Goal: Find specific fact: Find specific fact

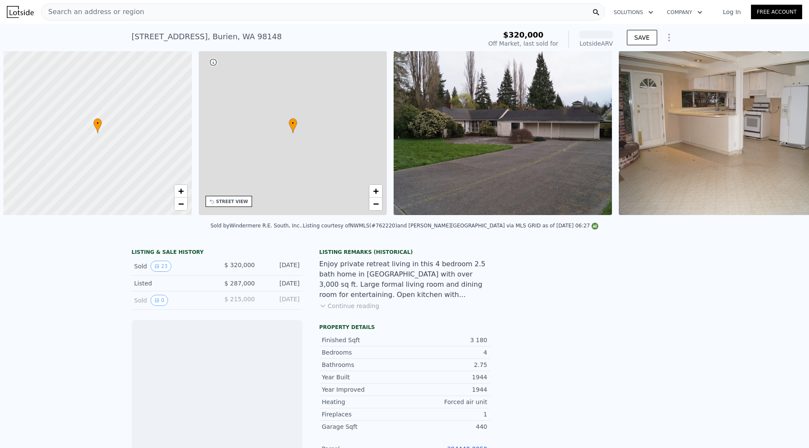
scroll to position [0, 3]
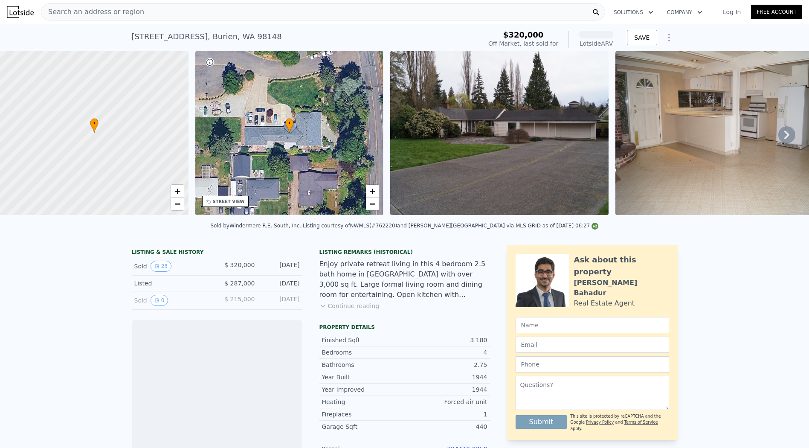
click at [270, 12] on div "Search an address or region" at bounding box center [323, 11] width 564 height 17
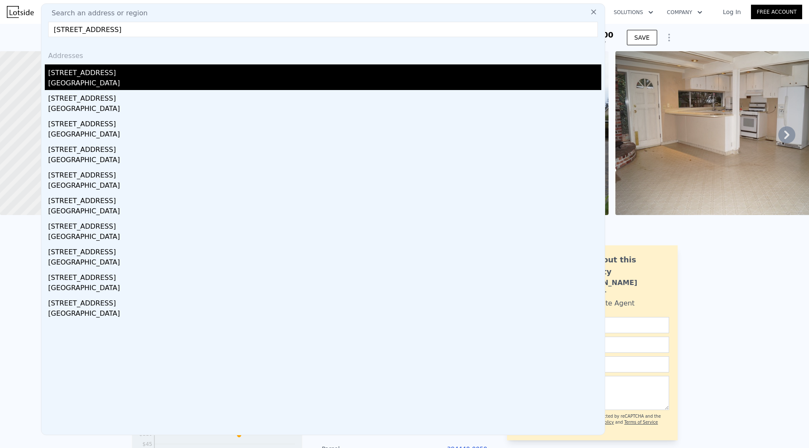
type input "[STREET_ADDRESS]"
click at [233, 81] on div "[GEOGRAPHIC_DATA]" at bounding box center [324, 84] width 553 height 12
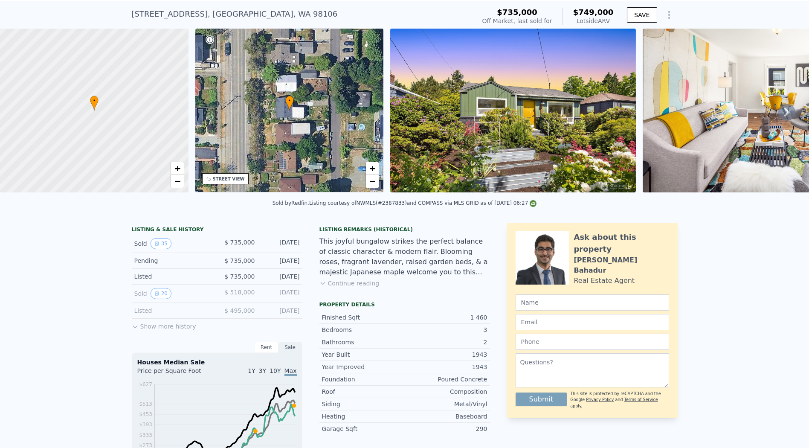
scroll to position [189, 0]
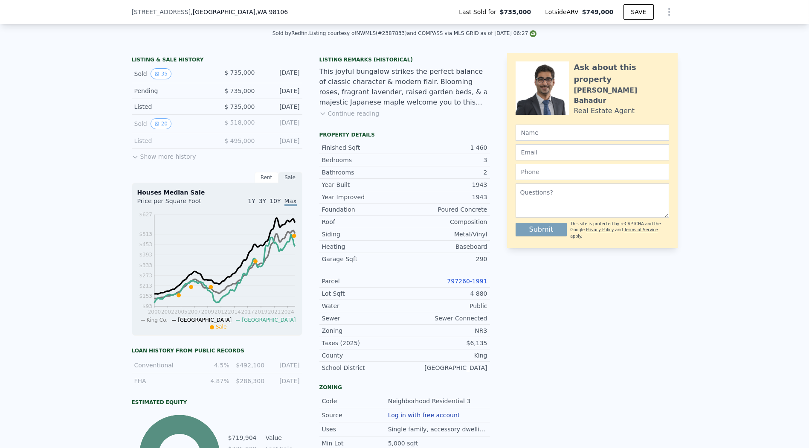
click at [465, 285] on link "797260-1991" at bounding box center [467, 281] width 40 height 7
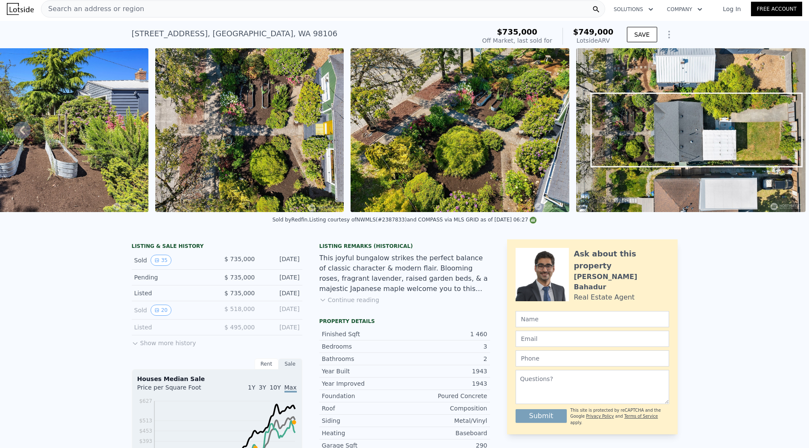
scroll to position [0, 0]
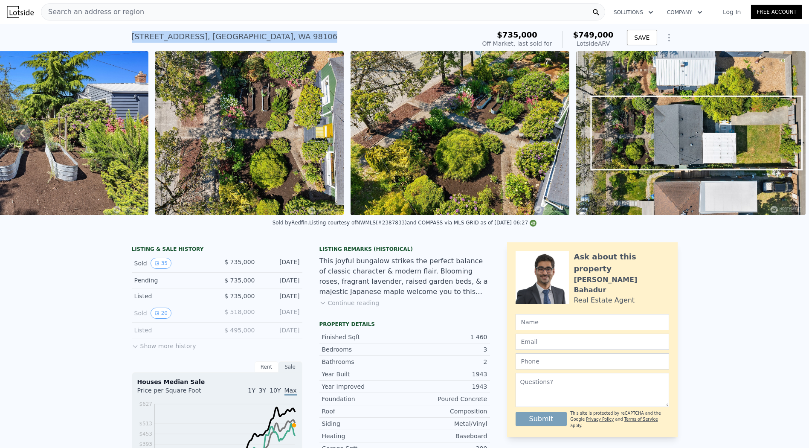
drag, startPoint x: 123, startPoint y: 37, endPoint x: 272, endPoint y: 38, distance: 148.9
click at [272, 38] on div "[STREET_ADDRESS] Sold [DATE] for $735k (~ARV $749k ) $735,000 Off Market, last …" at bounding box center [404, 37] width 809 height 27
copy div "[STREET_ADDRESS]"
